Goal: Transaction & Acquisition: Book appointment/travel/reservation

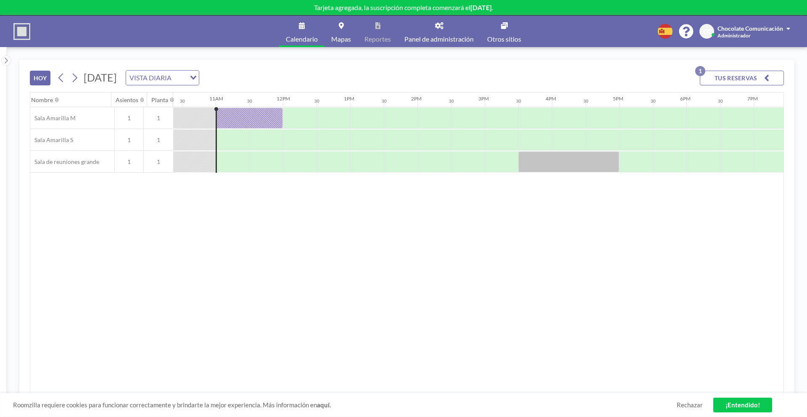
scroll to position [0, 706]
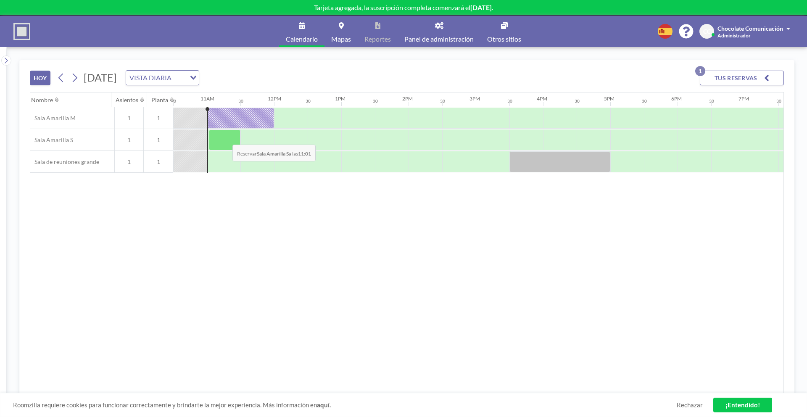
click at [225, 138] on div at bounding box center [225, 139] width 32 height 21
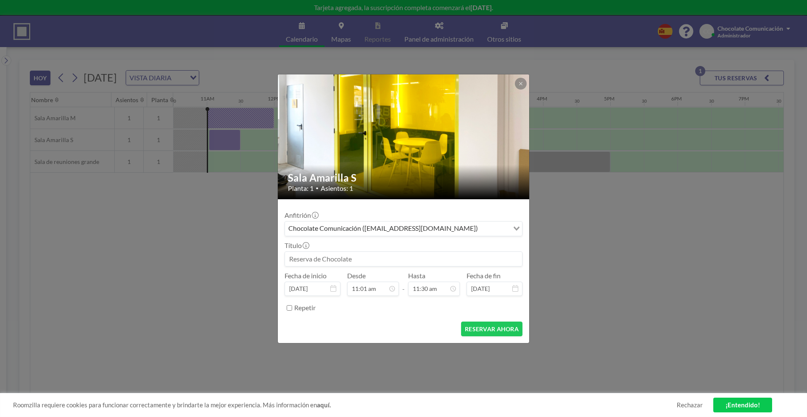
click at [368, 297] on div "Anfitrión Chocolate Comunicación ([EMAIL_ADDRESS][DOMAIN_NAME]) Loading... Títu…" at bounding box center [404, 260] width 238 height 109
click at [426, 292] on input "11:30 am" at bounding box center [434, 289] width 52 height 14
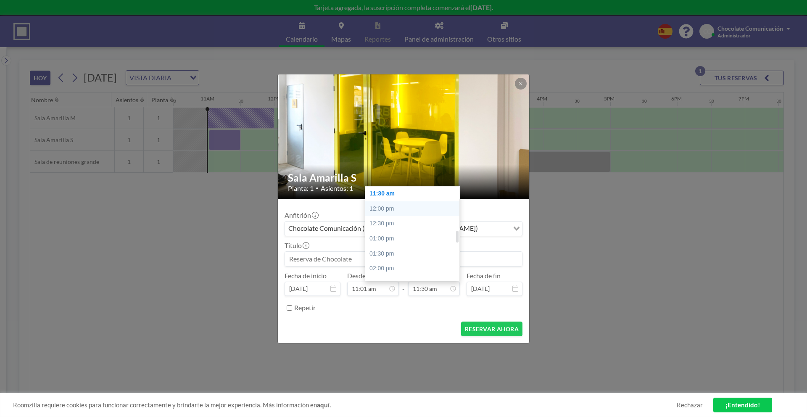
click at [403, 208] on div "12:00 pm" at bounding box center [412, 208] width 94 height 15
type input "12:00 pm"
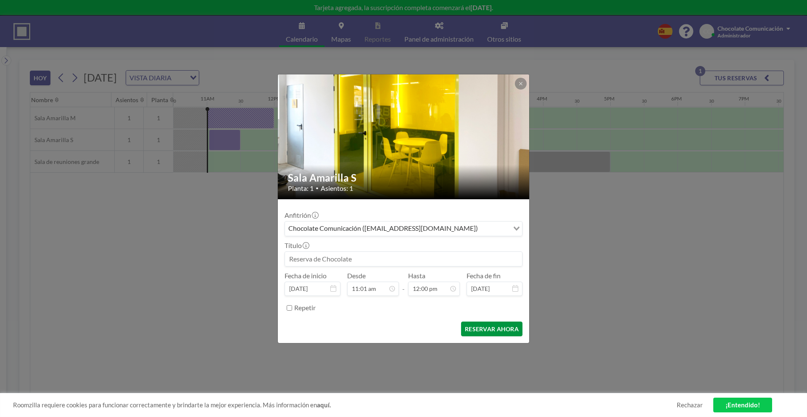
click at [486, 328] on button "RESERVAR AHORA" at bounding box center [491, 329] width 61 height 15
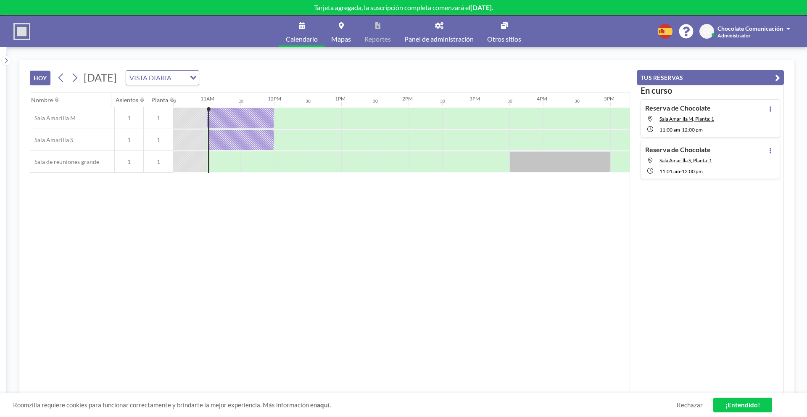
click at [500, 259] on div "Nombre Asientos Planta 12AM 30 1AM 30 2AM 30 3AM 30 4AM 30 5AM 30 6AM 30 7AM 30…" at bounding box center [330, 242] width 600 height 301
click at [781, 77] on button "TUS RESERVAS" at bounding box center [710, 77] width 147 height 15
